Goal: Navigation & Orientation: Understand site structure

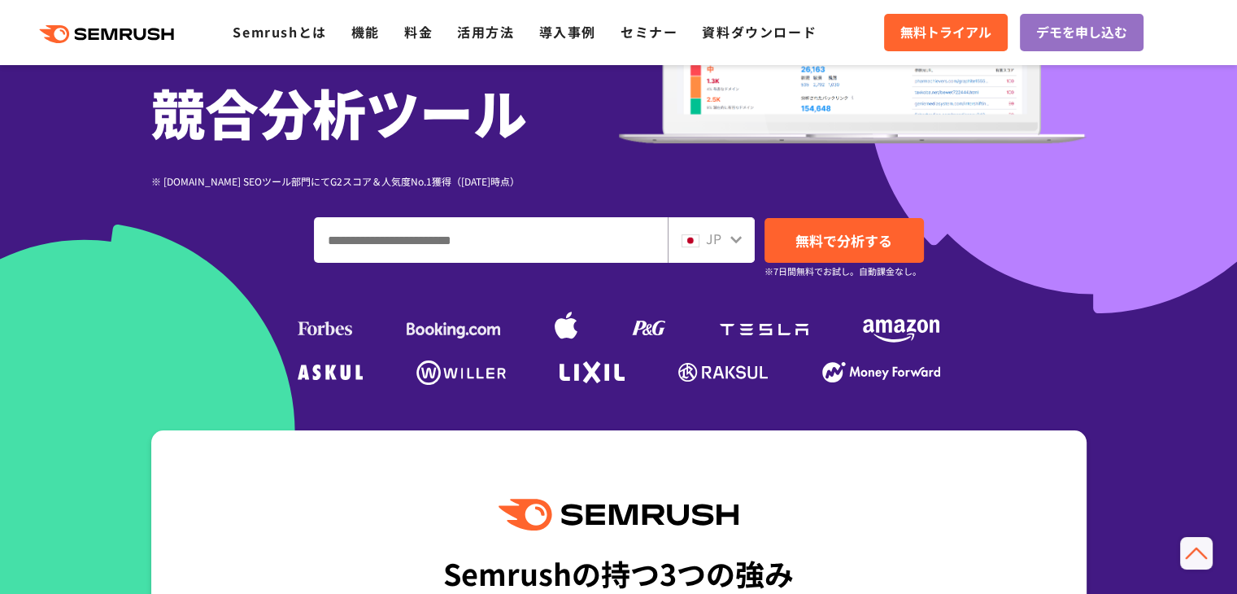
scroll to position [271, 0]
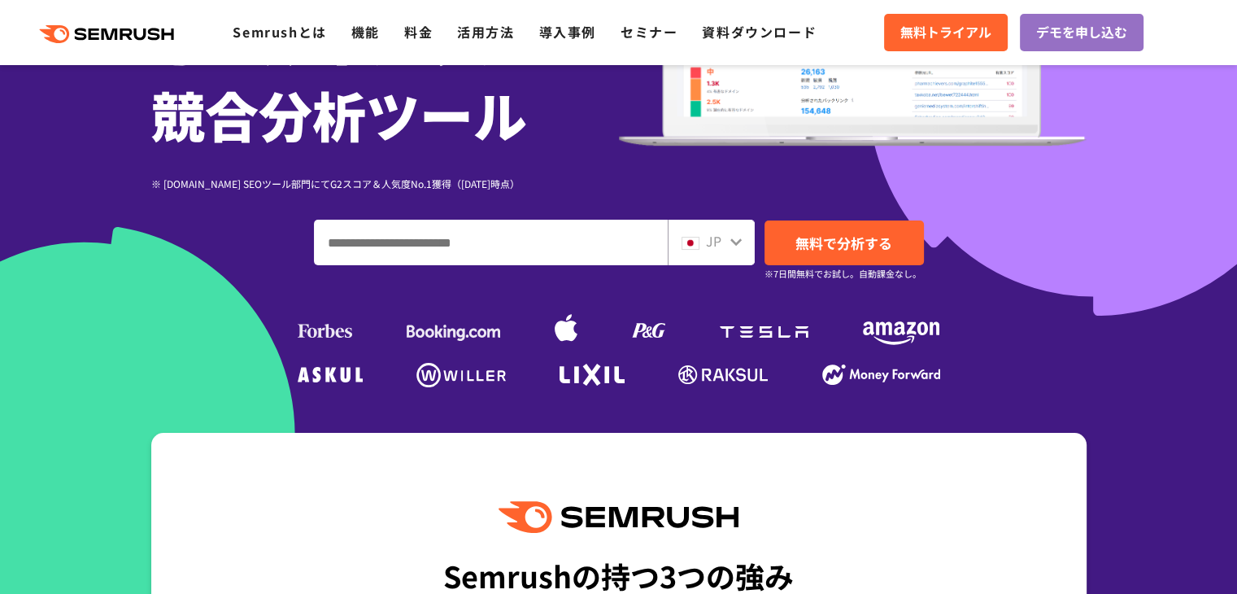
click at [728, 245] on div "JP" at bounding box center [708, 241] width 52 height 21
click at [1170, 15] on div "無料トライアル デモを申し込む" at bounding box center [1060, 32] width 353 height 37
click at [733, 245] on icon at bounding box center [736, 241] width 13 height 13
click at [696, 243] on img at bounding box center [691, 243] width 18 height 13
drag, startPoint x: 507, startPoint y: 238, endPoint x: 528, endPoint y: 239, distance: 20.3
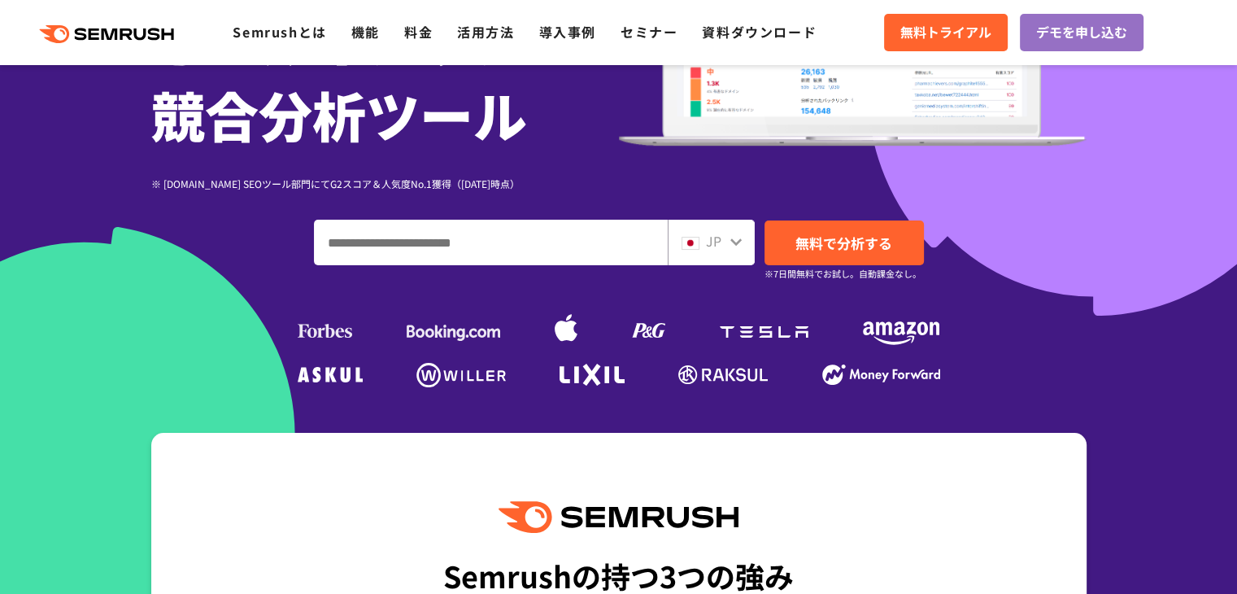
click at [507, 238] on input "ドメイン、キーワードまたはURLを入力してください" at bounding box center [491, 242] width 352 height 44
click at [722, 242] on div "JP" at bounding box center [708, 241] width 52 height 21
click at [706, 248] on span "JP" at bounding box center [713, 241] width 15 height 20
click at [731, 247] on icon at bounding box center [736, 241] width 13 height 13
click at [685, 244] on img at bounding box center [691, 243] width 18 height 13
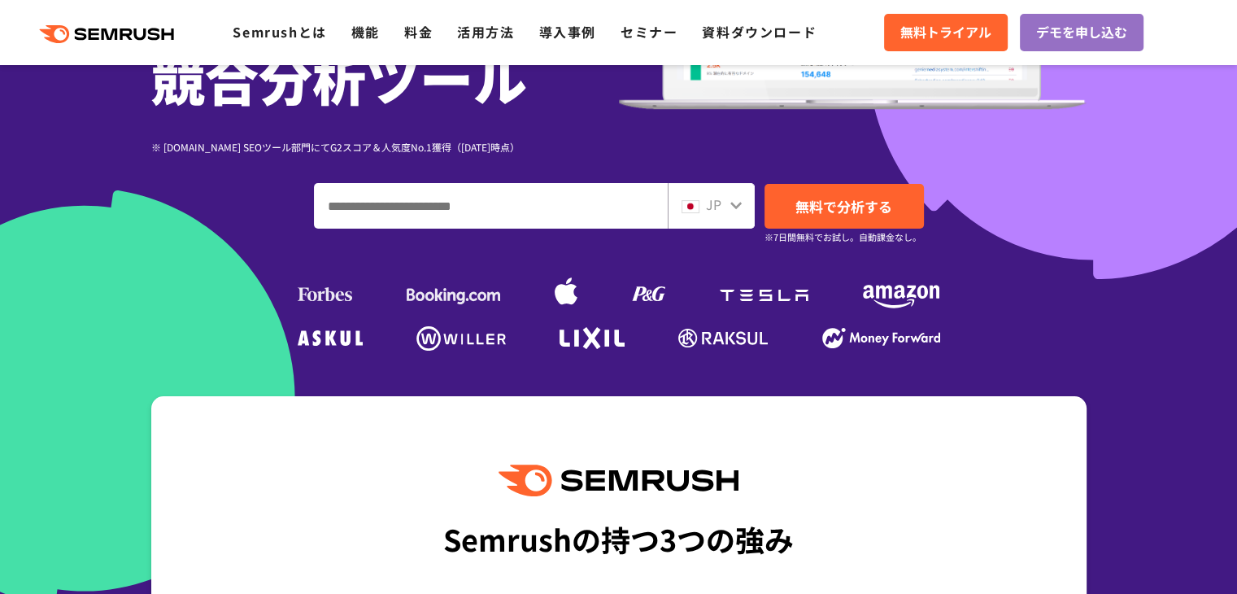
scroll to position [298, 0]
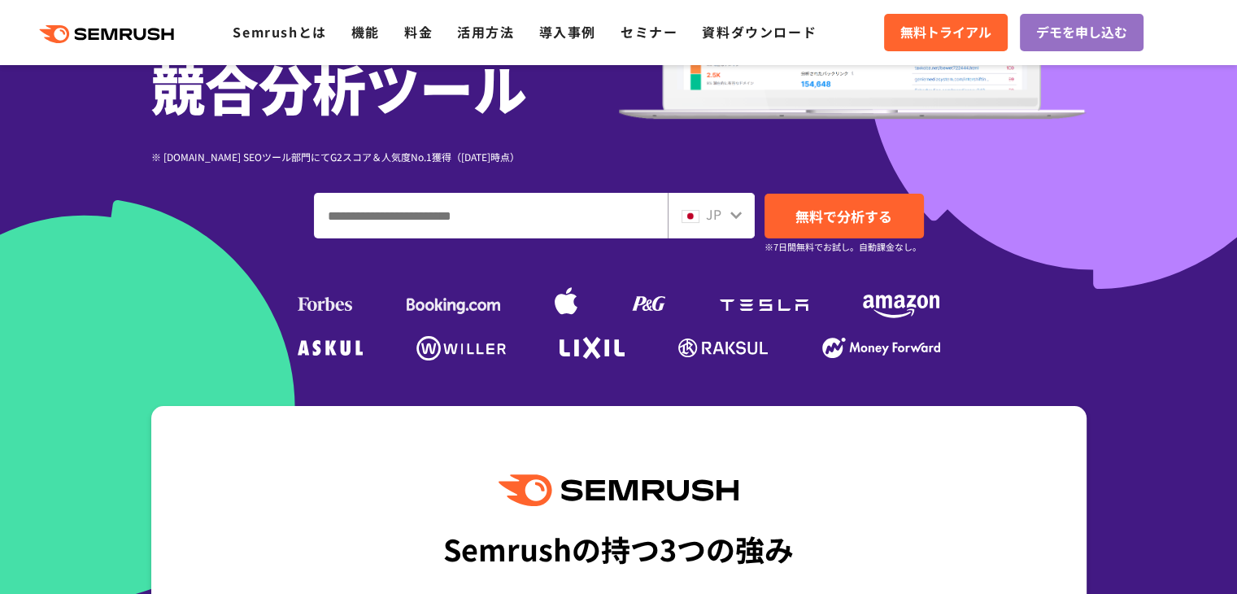
click at [726, 207] on div "JP" at bounding box center [708, 214] width 52 height 21
